Goal: Check status: Check status

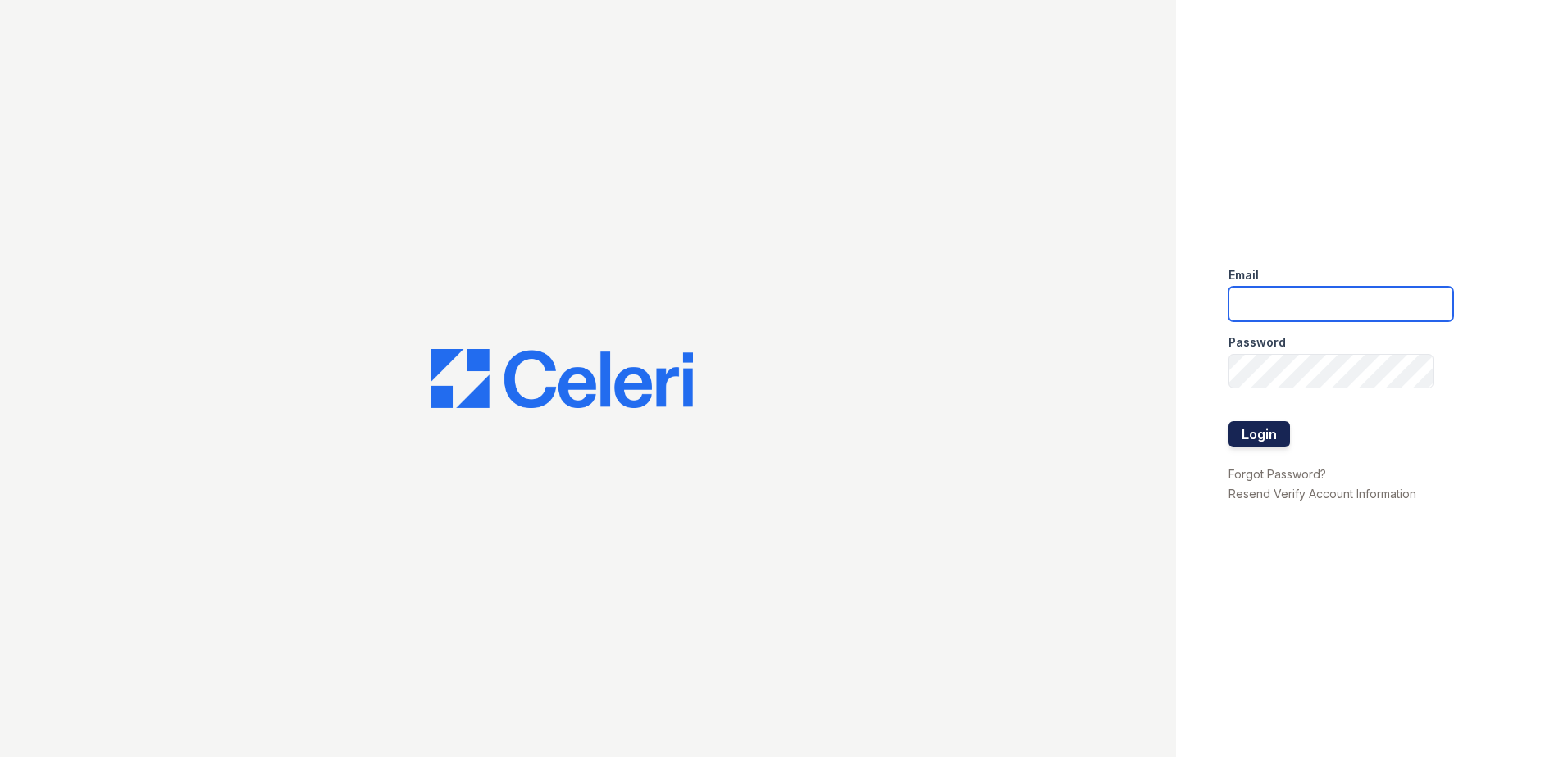
type input "[EMAIL_ADDRESS][DOMAIN_NAME]"
click at [1267, 432] on button "Login" at bounding box center [1259, 434] width 62 height 26
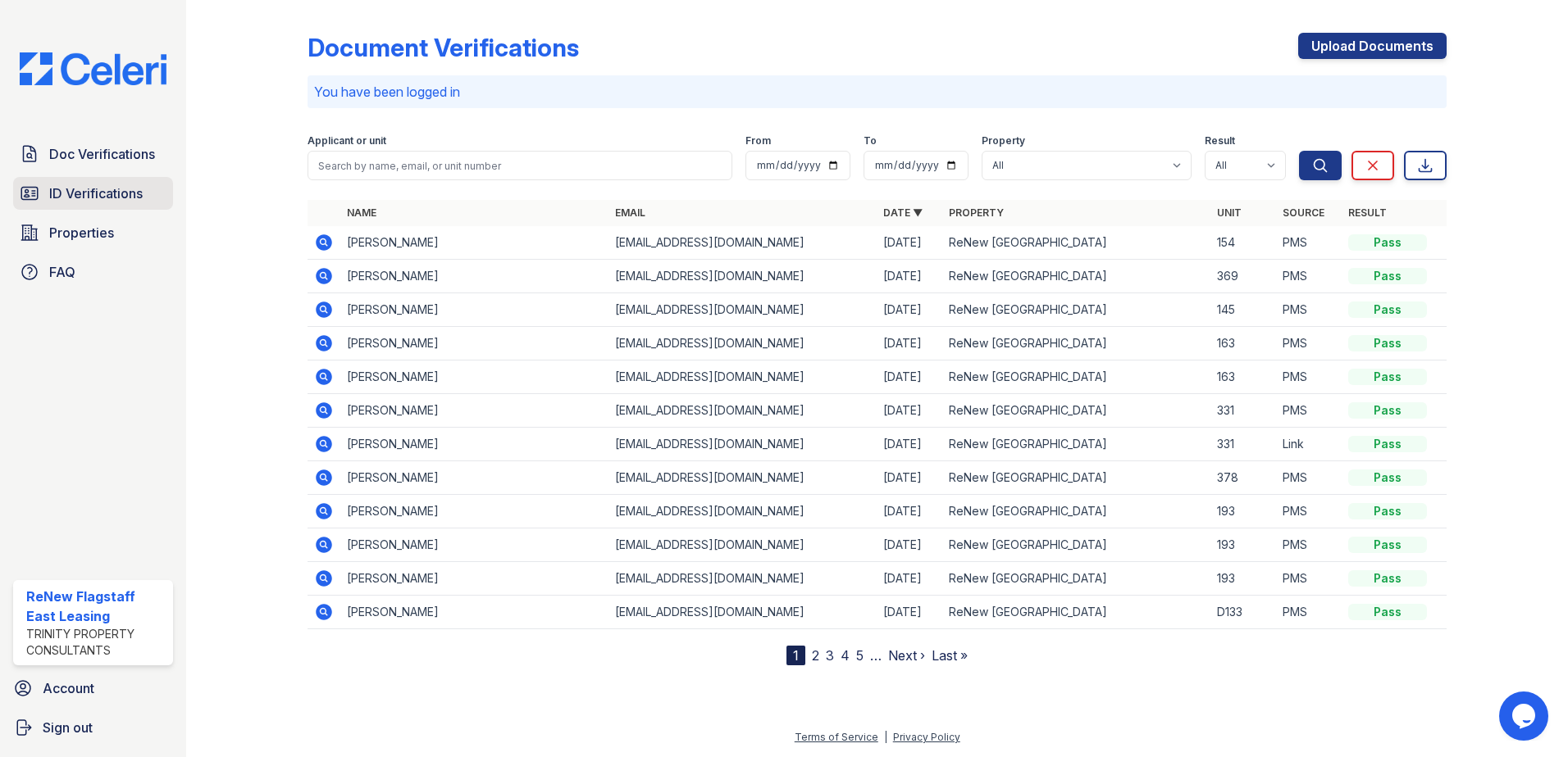
click at [131, 198] on span "ID Verifications" at bounding box center [96, 193] width 93 height 20
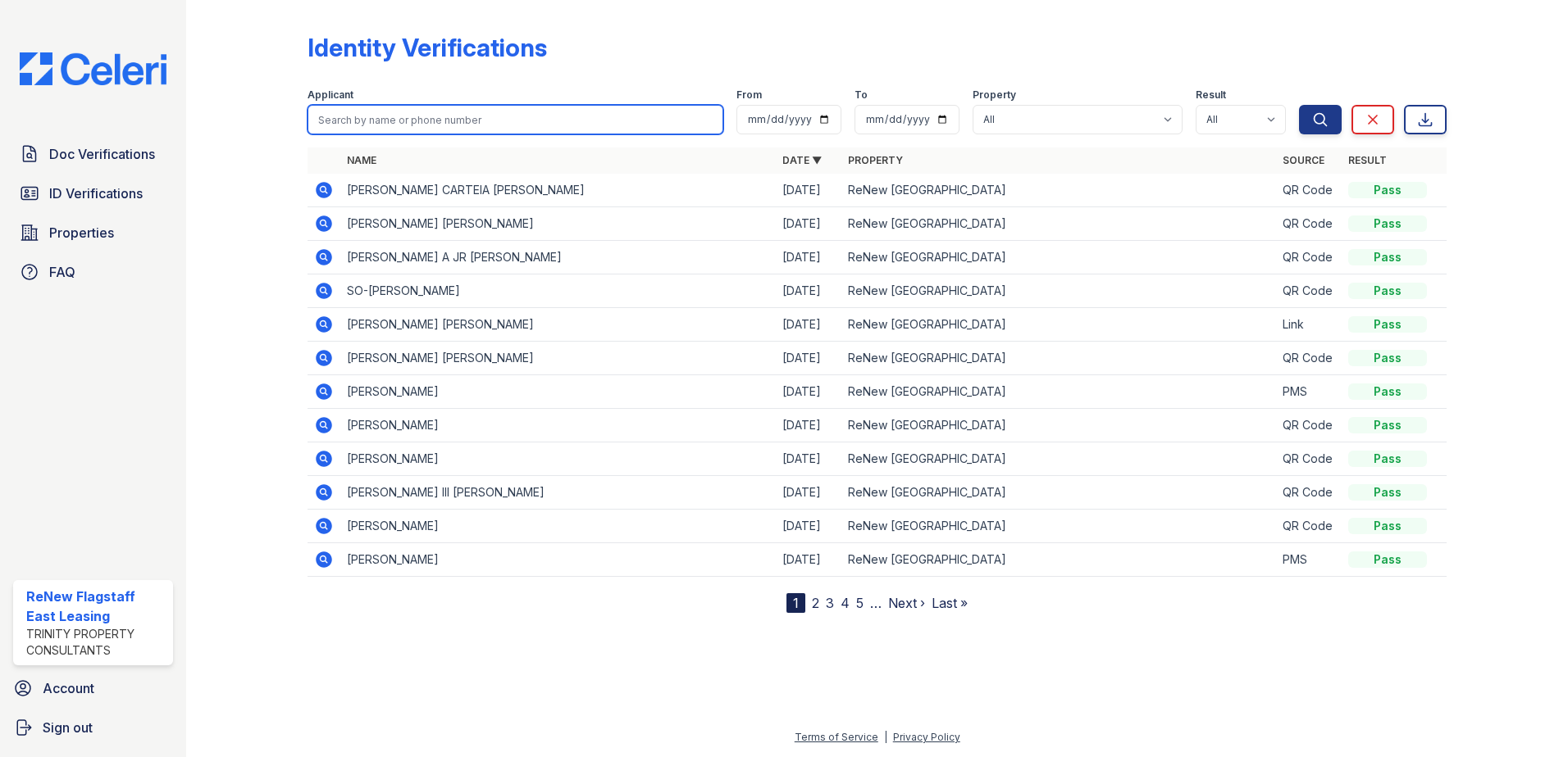
click at [379, 122] on input "search" at bounding box center [515, 120] width 416 height 30
type input "virginia"
click at [1299, 105] on button "Search" at bounding box center [1320, 120] width 43 height 30
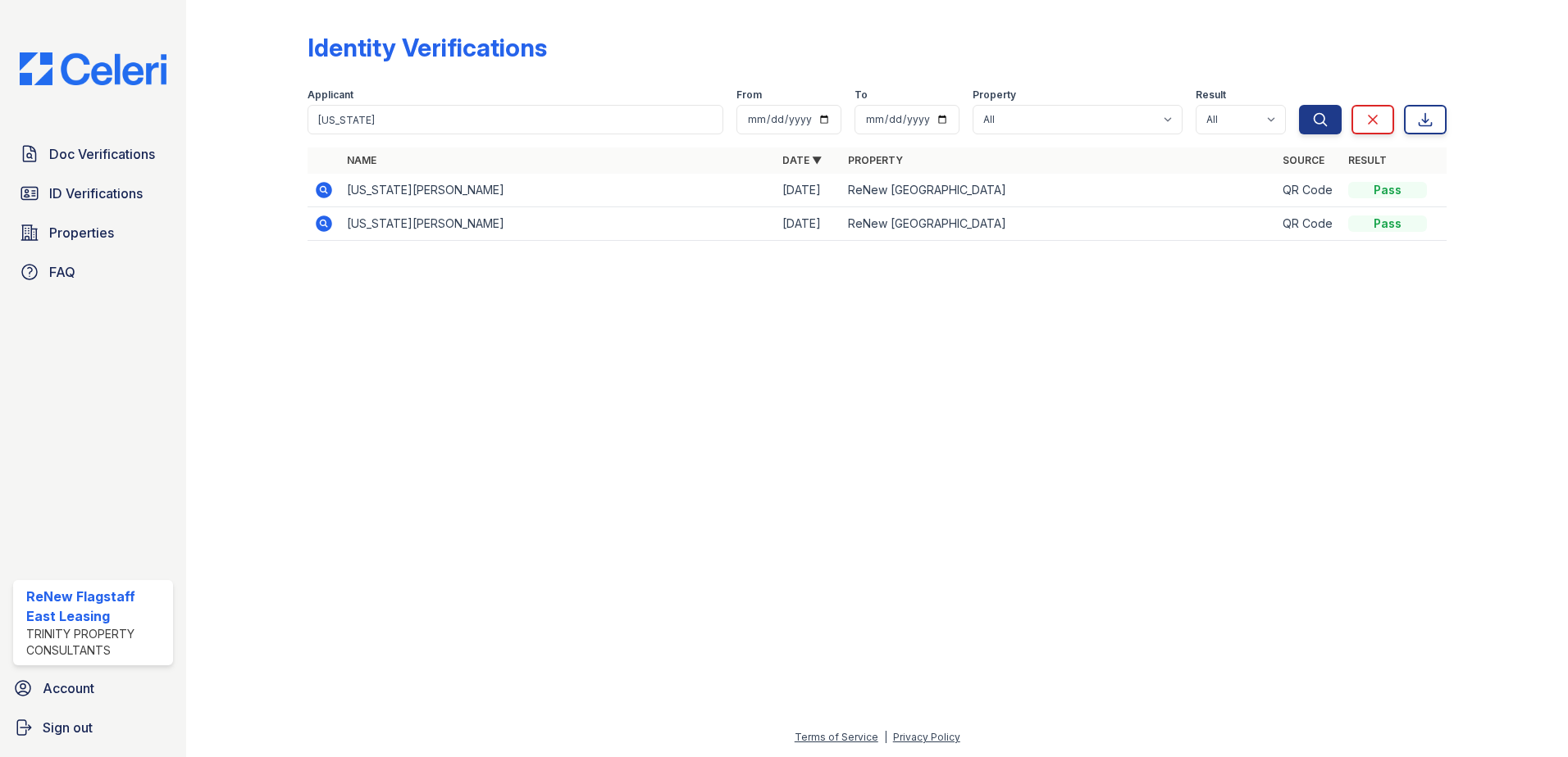
click at [324, 188] on icon at bounding box center [322, 189] width 4 height 4
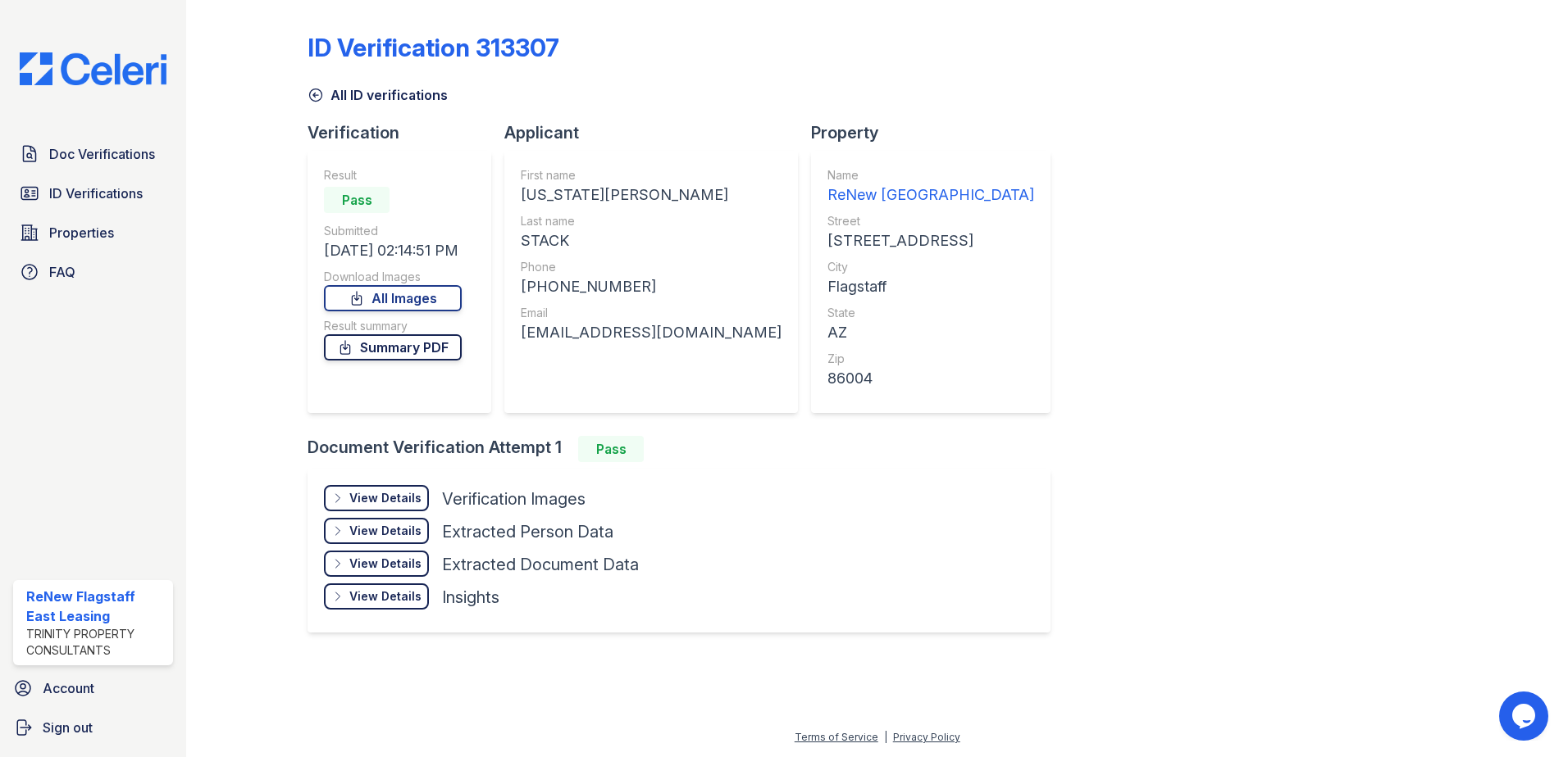
click at [377, 342] on link "Summary PDF" at bounding box center [393, 347] width 138 height 26
click at [415, 298] on link "All Images" at bounding box center [393, 298] width 138 height 26
click at [1236, 266] on div "ID Verification 313307 All ID verifications Verification Result Pass Submitted …" at bounding box center [877, 332] width 1139 height 649
